Goal: Information Seeking & Learning: Learn about a topic

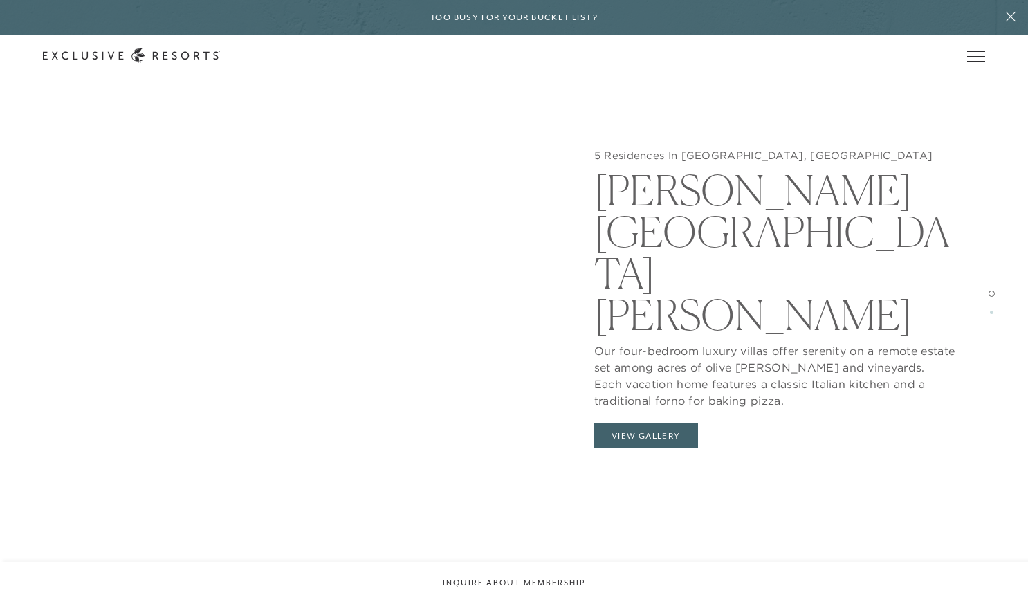
scroll to position [1894, 0]
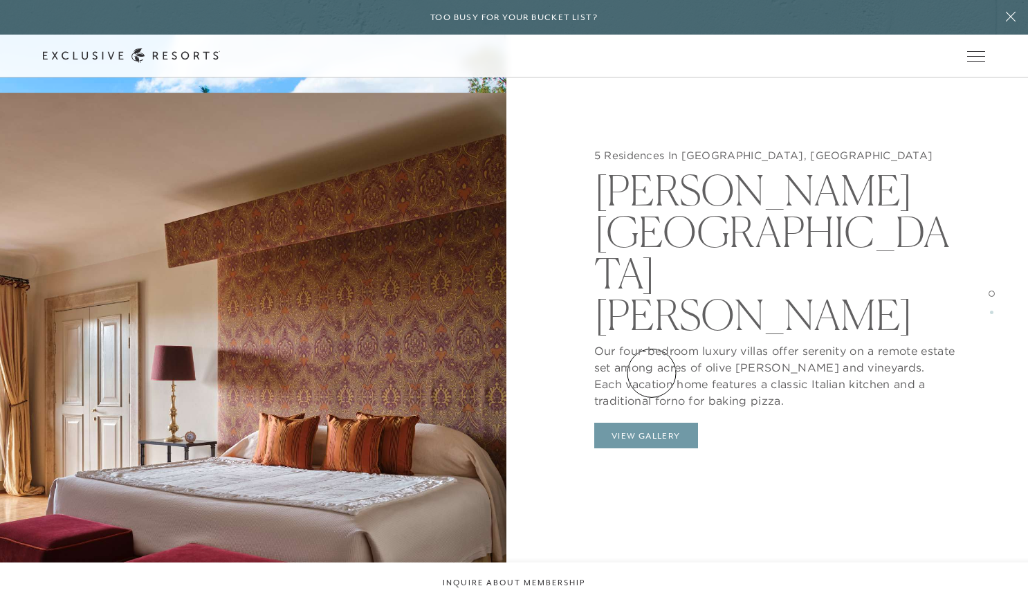
click at [652, 423] on button "View Gallery" at bounding box center [646, 436] width 104 height 26
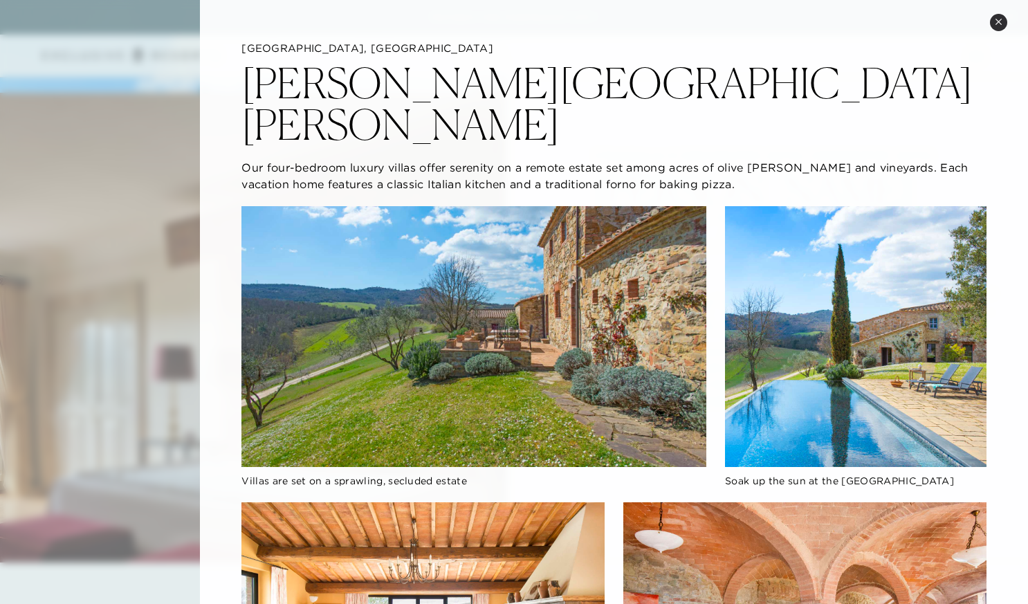
scroll to position [0, 0]
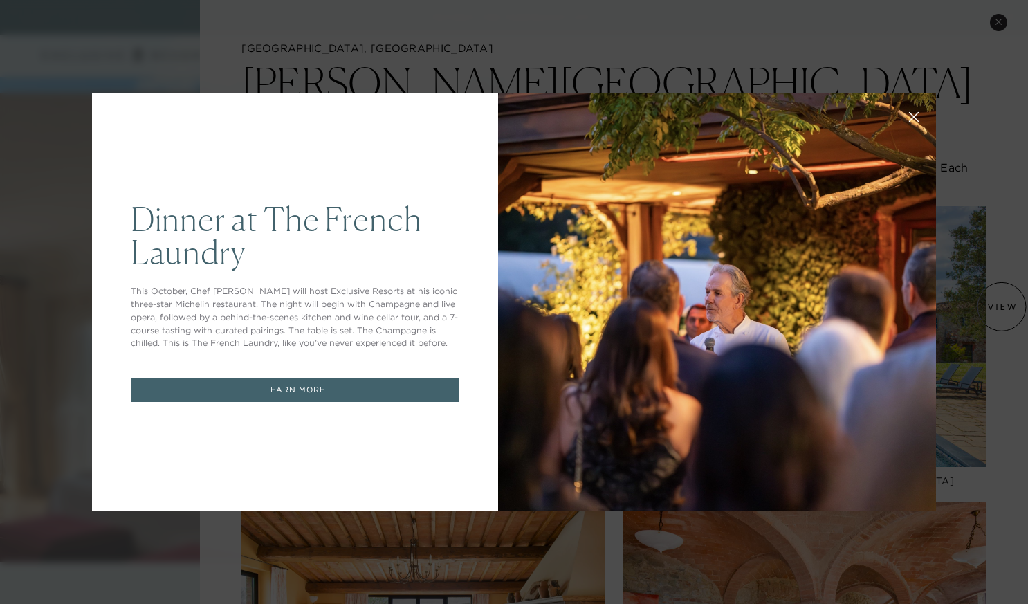
click at [461, 54] on div "Dinner at The [GEOGRAPHIC_DATA] This October, Chef [PERSON_NAME] will host Excl…" at bounding box center [514, 302] width 1028 height 604
click at [138, 108] on div "Dinner at The [GEOGRAPHIC_DATA] This October, Chef [PERSON_NAME] will host Excl…" at bounding box center [295, 302] width 406 height 418
click at [400, 131] on div "Dinner at The [GEOGRAPHIC_DATA] This October, Chef [PERSON_NAME] will host Excl…" at bounding box center [295, 302] width 406 height 418
click at [449, 80] on div "Dinner at The [GEOGRAPHIC_DATA] This October, Chef [PERSON_NAME] will host Excl…" at bounding box center [514, 302] width 844 height 450
click at [996, 23] on div "Dinner at The [GEOGRAPHIC_DATA] This October, Chef [PERSON_NAME] will host Excl…" at bounding box center [514, 302] width 1028 height 604
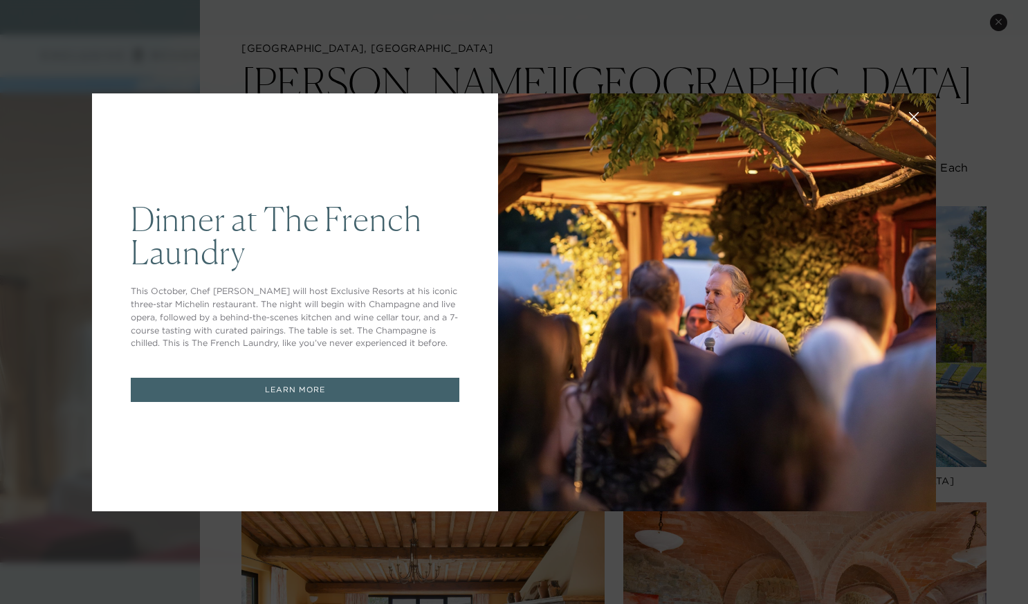
click at [996, 23] on div "Dinner at The [GEOGRAPHIC_DATA] This October, Chef [PERSON_NAME] will host Excl…" at bounding box center [514, 302] width 1028 height 604
click at [907, 115] on button at bounding box center [913, 115] width 33 height 33
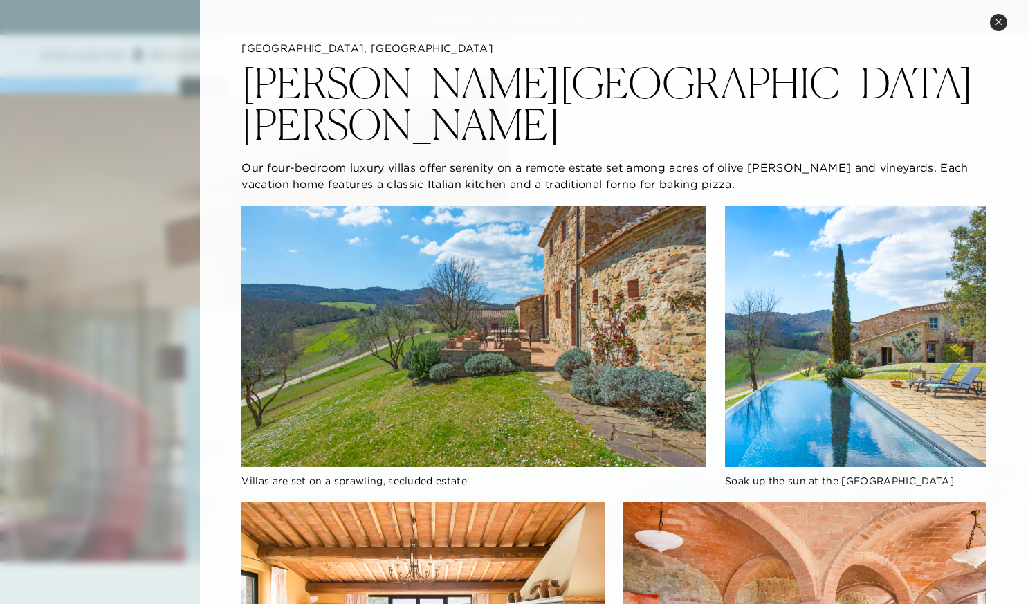
scroll to position [3823, 0]
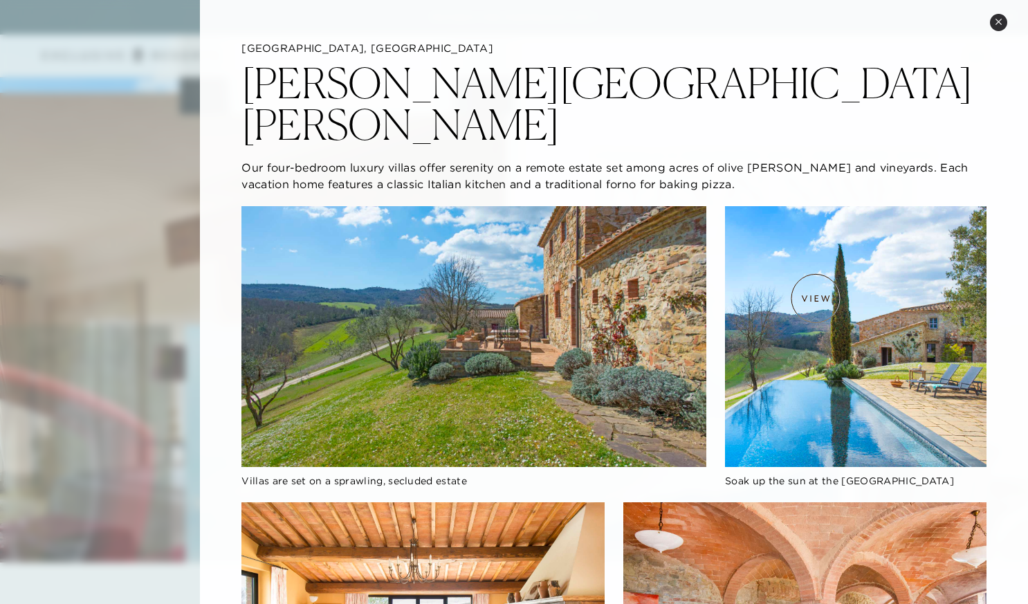
click at [815, 298] on img at bounding box center [855, 336] width 261 height 261
click at [824, 308] on img at bounding box center [855, 336] width 261 height 261
